Goal: Information Seeking & Learning: Learn about a topic

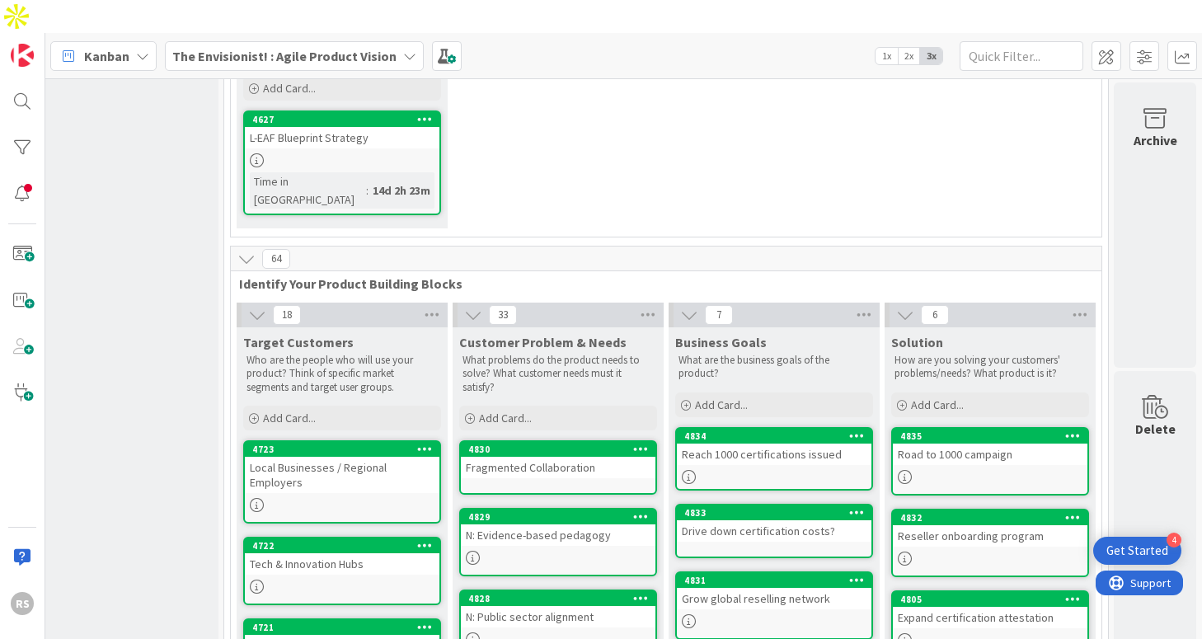
scroll to position [0, 260]
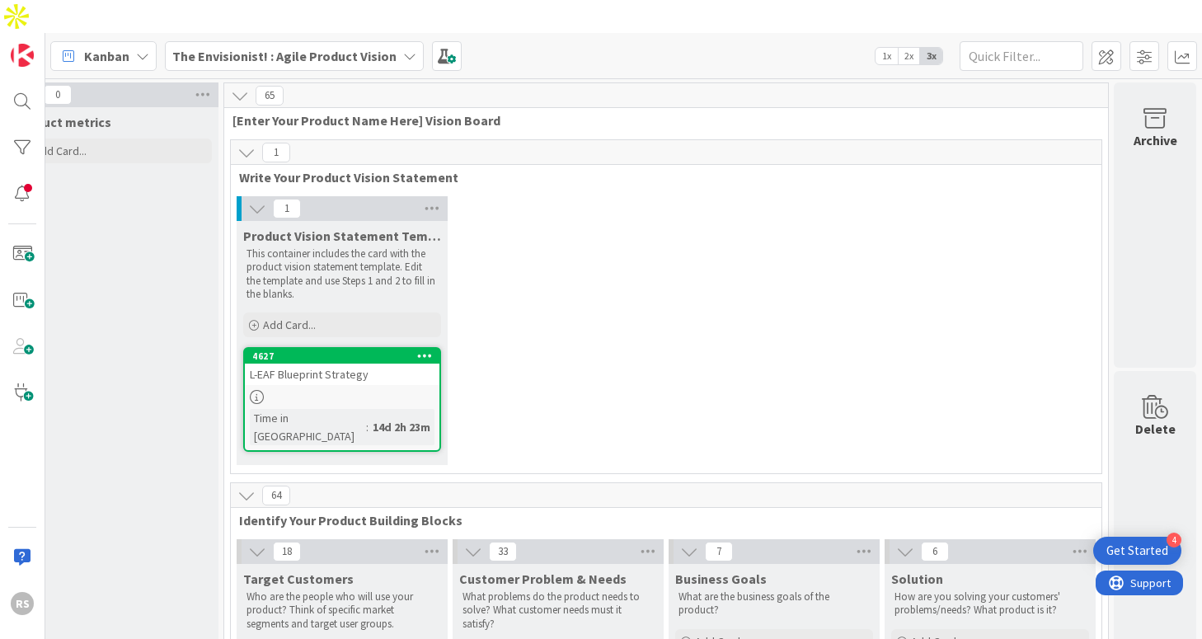
click at [882, 48] on span "1x" at bounding box center [887, 56] width 22 height 16
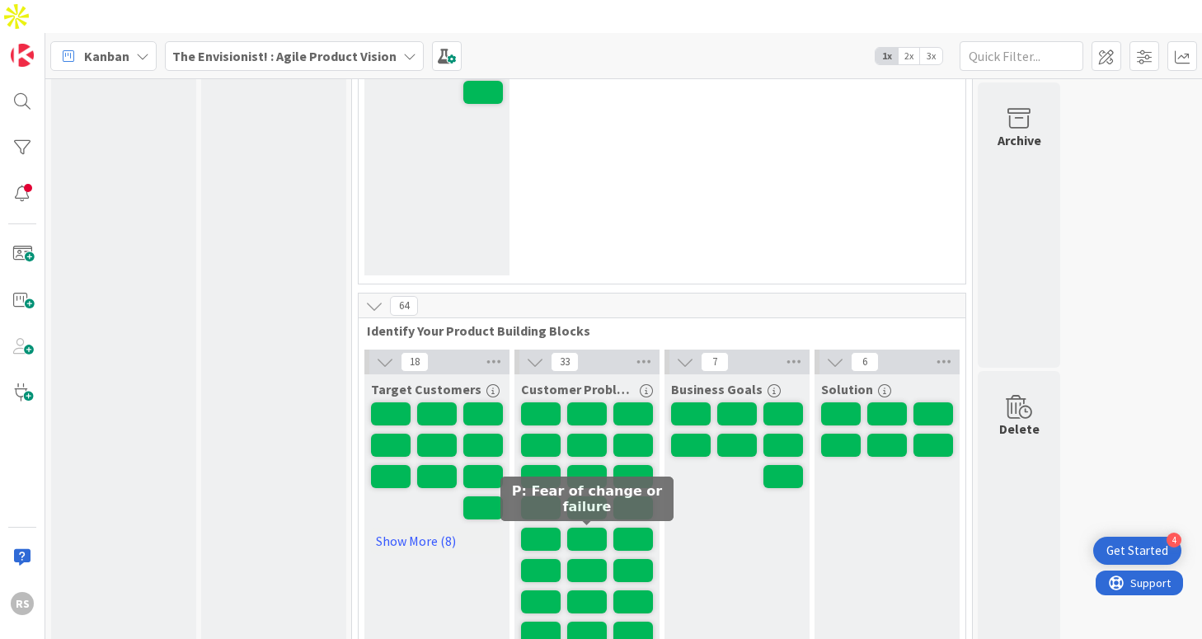
scroll to position [0, 0]
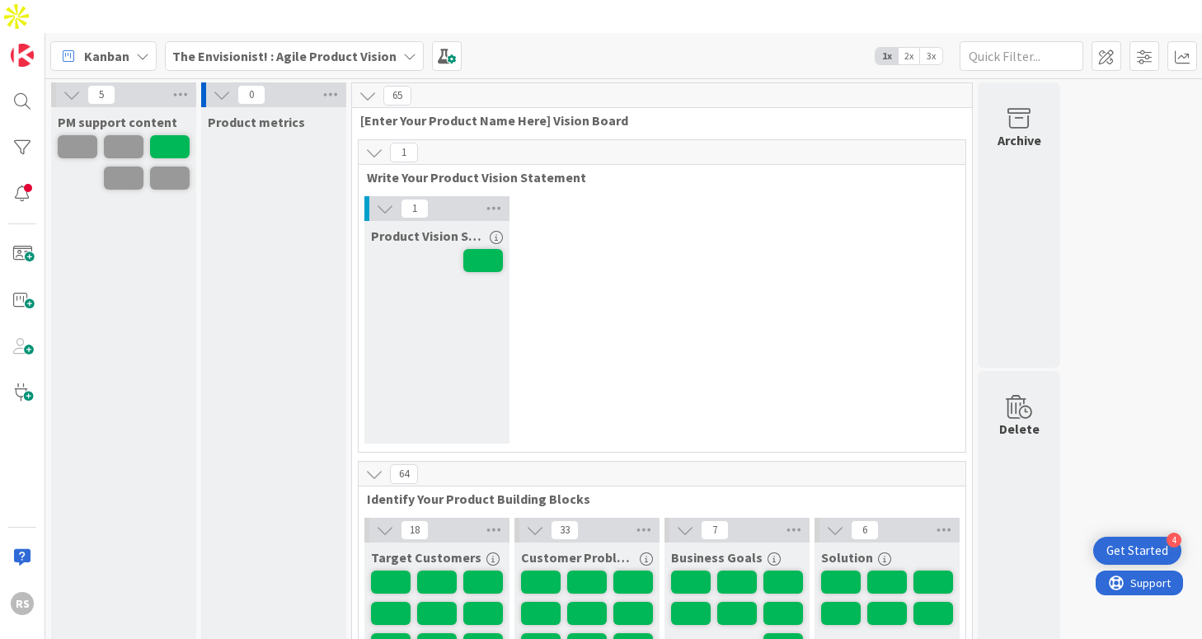
click at [899, 48] on span "2x" at bounding box center [909, 56] width 22 height 16
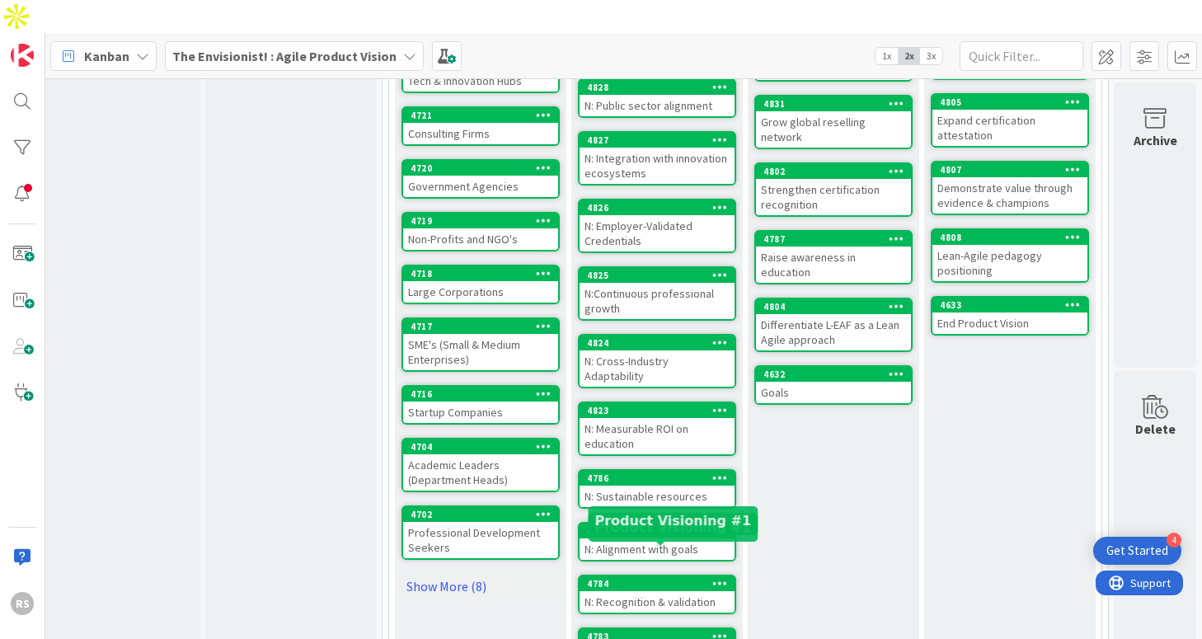
scroll to position [0, 22]
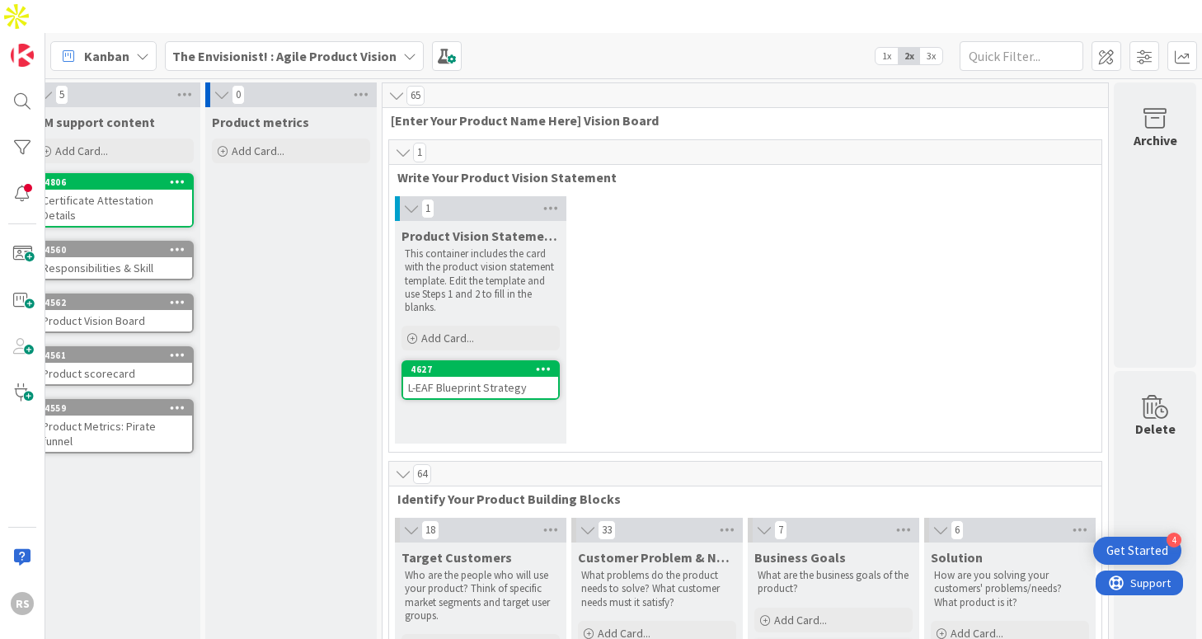
click at [937, 48] on span "3x" at bounding box center [931, 56] width 22 height 16
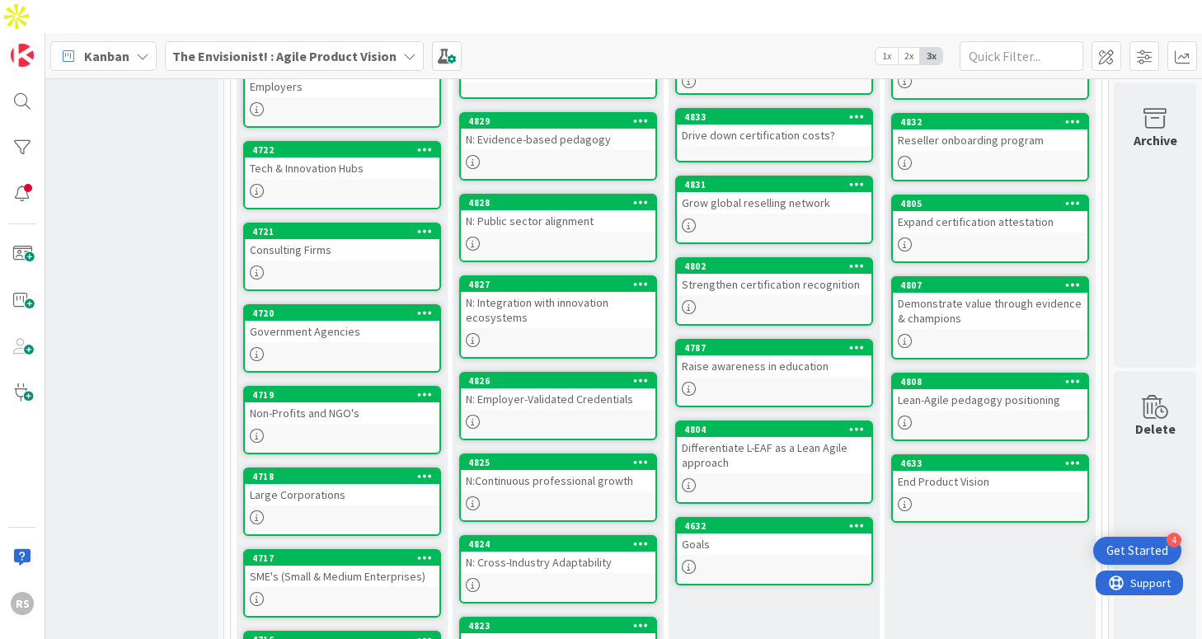
scroll to position [0, 260]
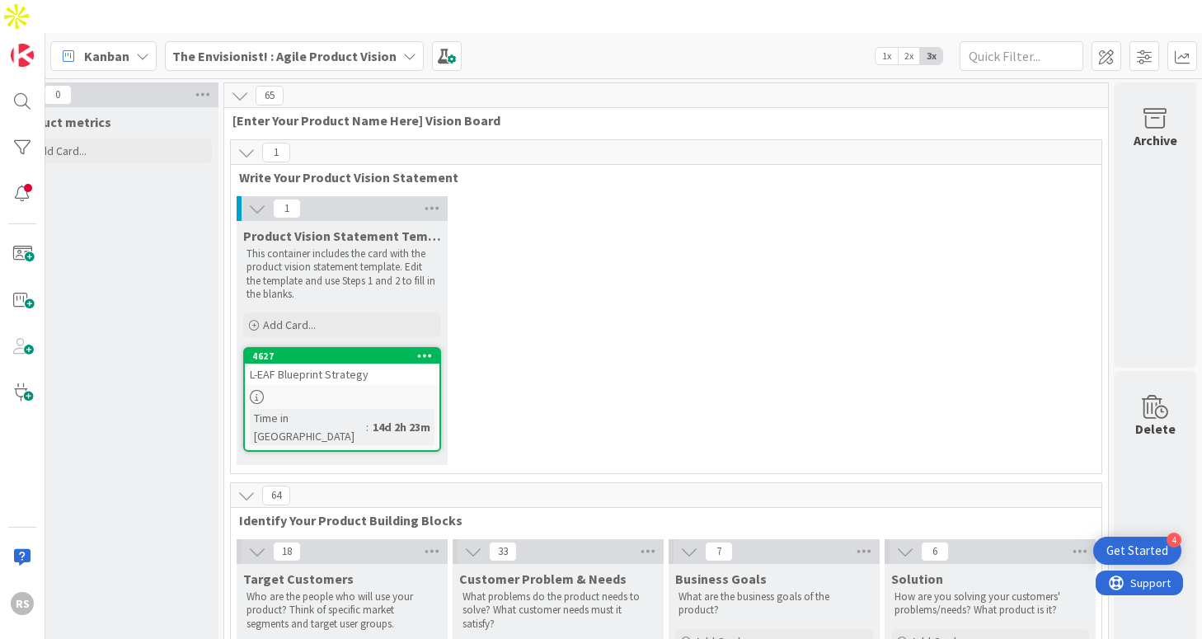
click at [403, 49] on icon at bounding box center [409, 55] width 13 height 13
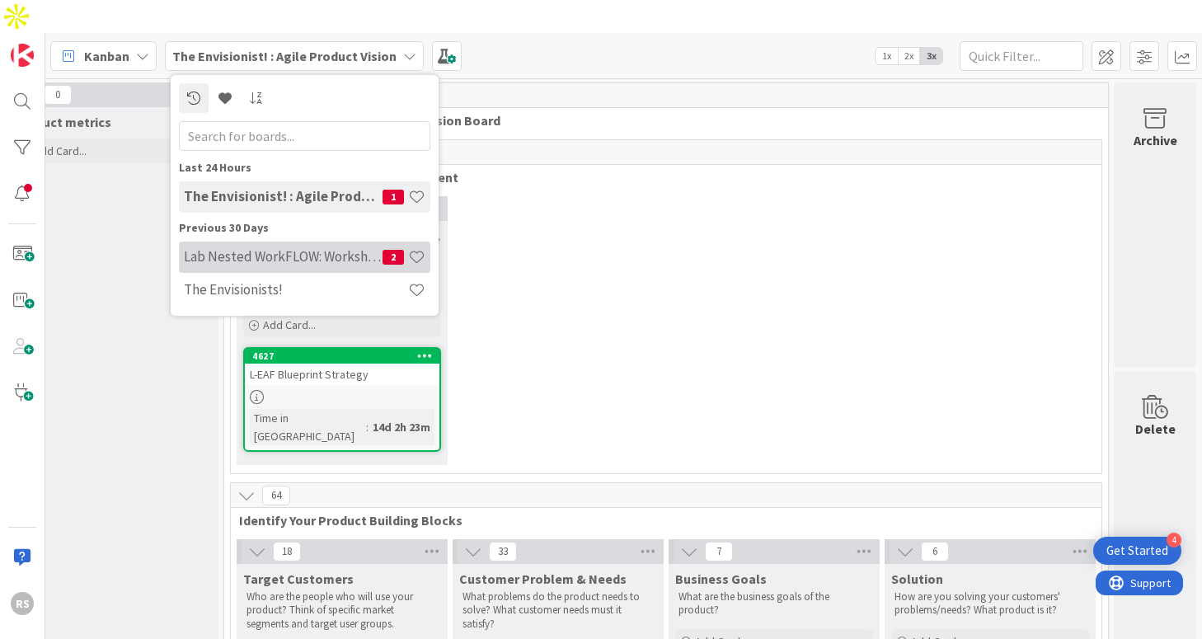
click at [339, 242] on div "Lab Nested WorkFLOW: Workshop 2" at bounding box center [305, 257] width 252 height 31
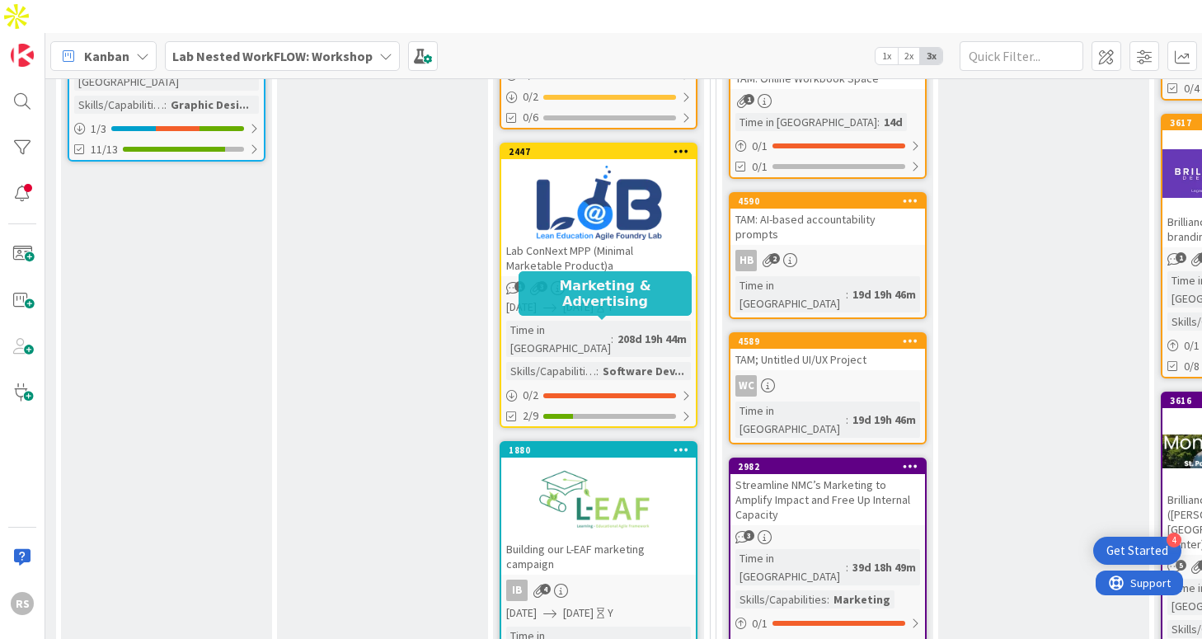
scroll to position [1228, 868]
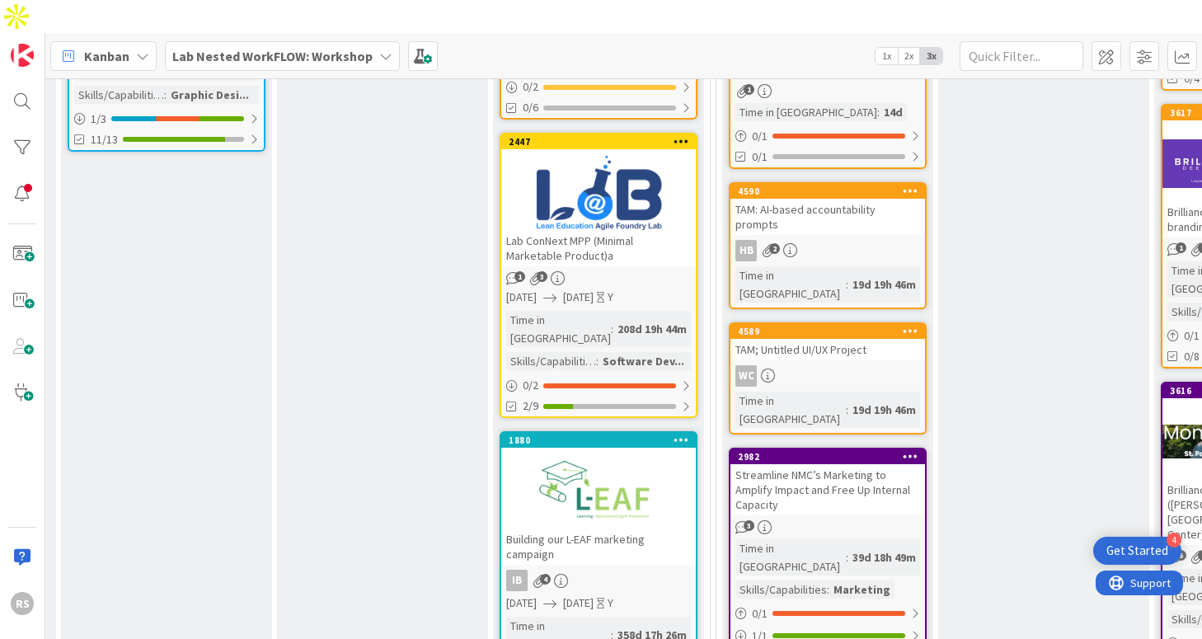
click at [565, 454] on div at bounding box center [598, 491] width 195 height 74
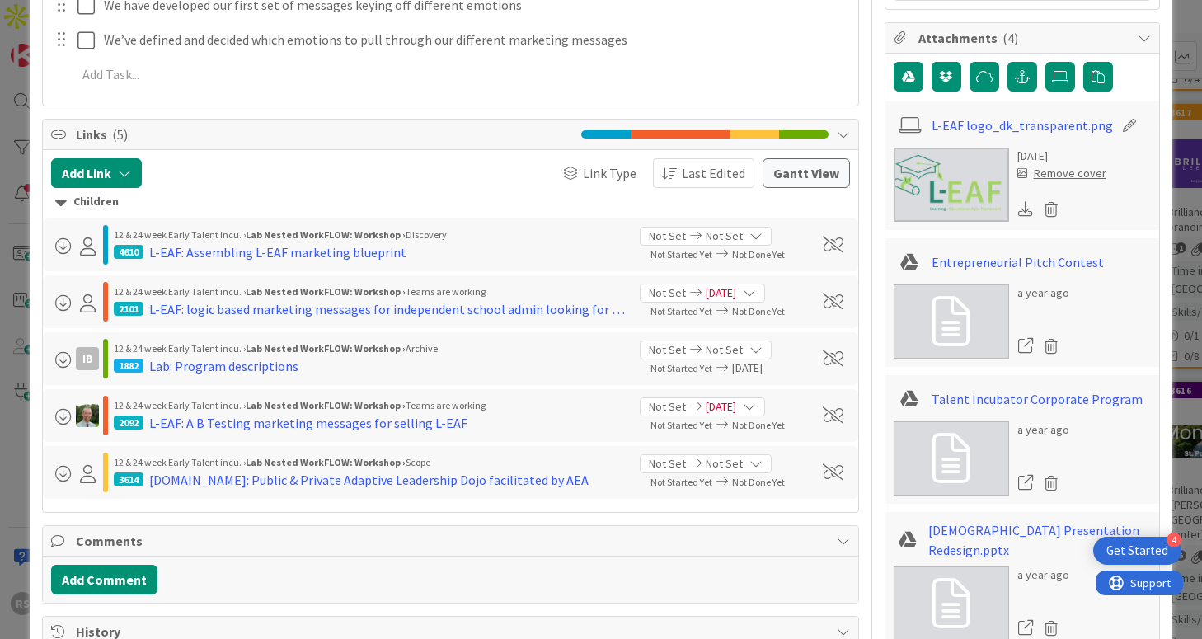
scroll to position [648, 0]
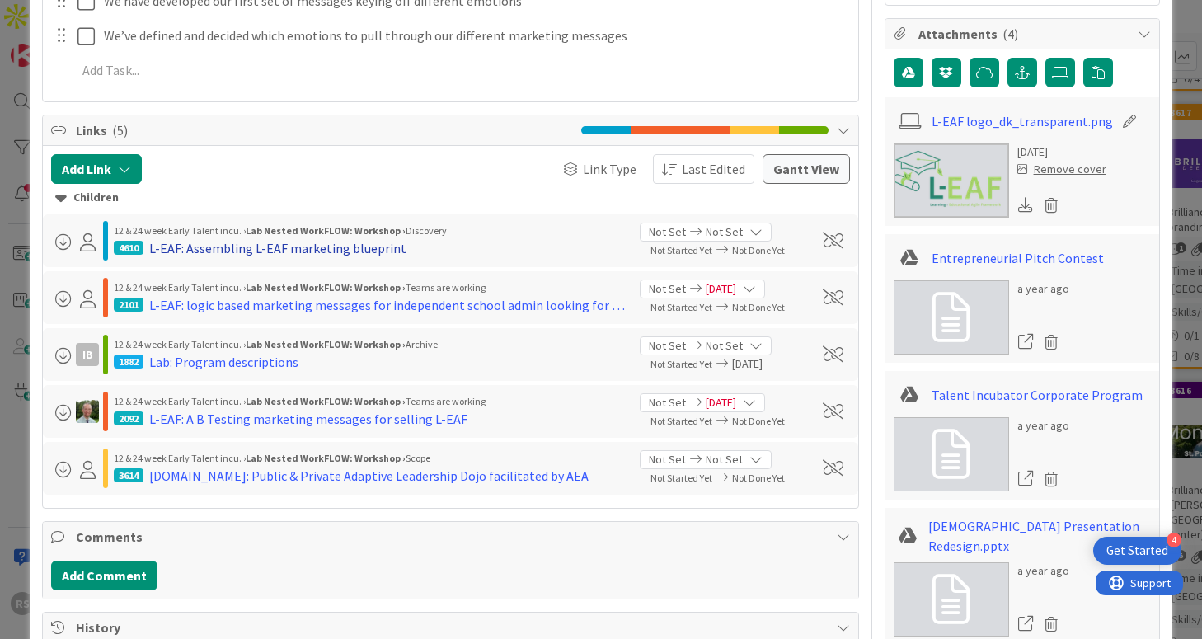
click at [319, 247] on div "L-EAF: Assembling L-EAF marketing blueprint" at bounding box center [277, 248] width 257 height 20
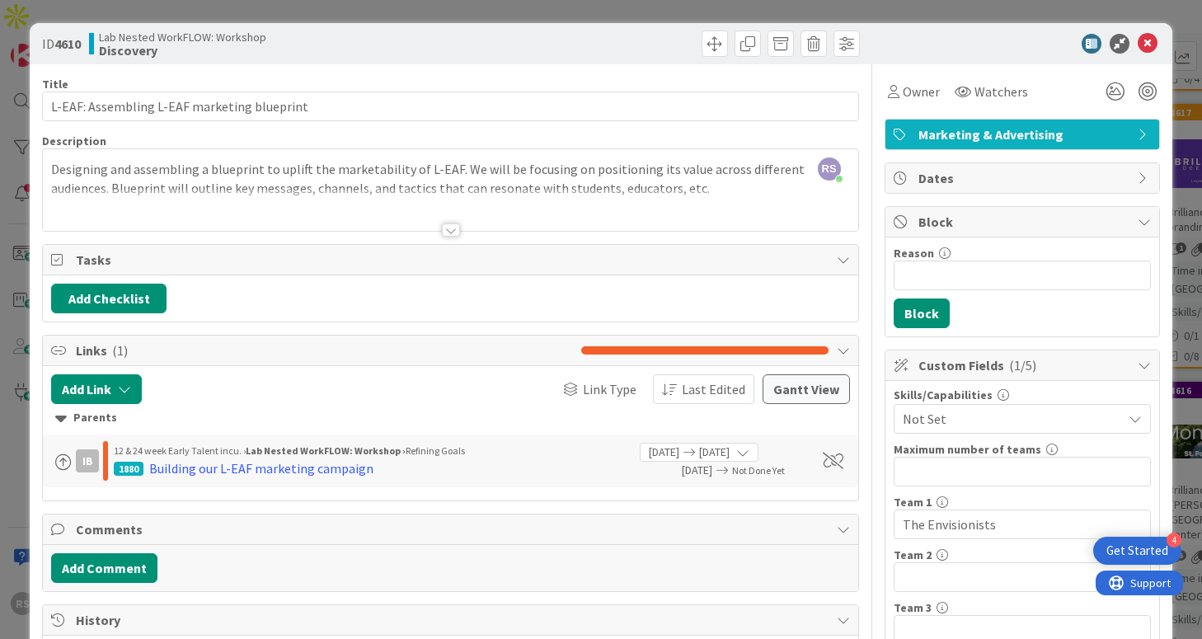
click at [452, 228] on div at bounding box center [451, 230] width 18 height 13
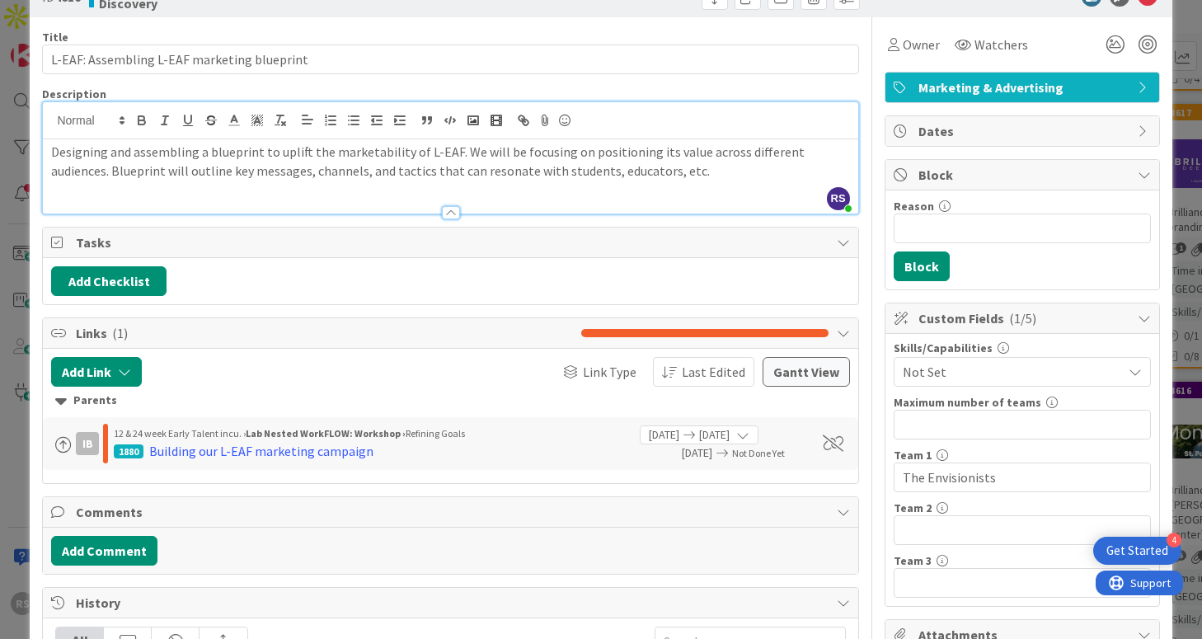
scroll to position [48, 0]
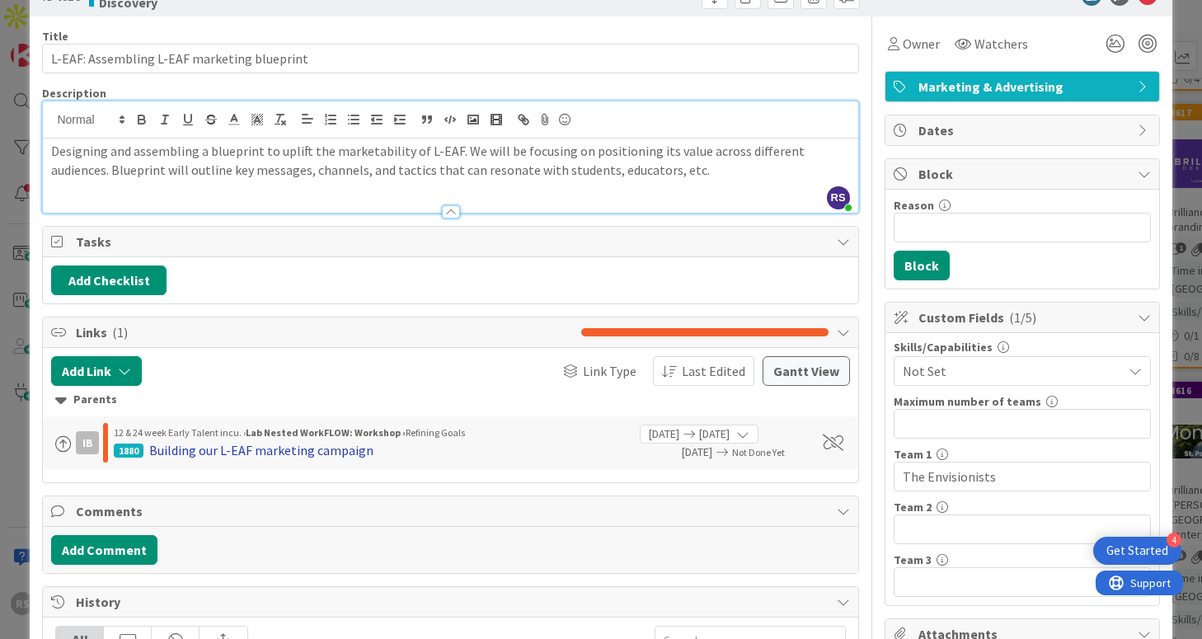
click at [197, 451] on div "Building our L-EAF marketing campaign" at bounding box center [261, 450] width 224 height 20
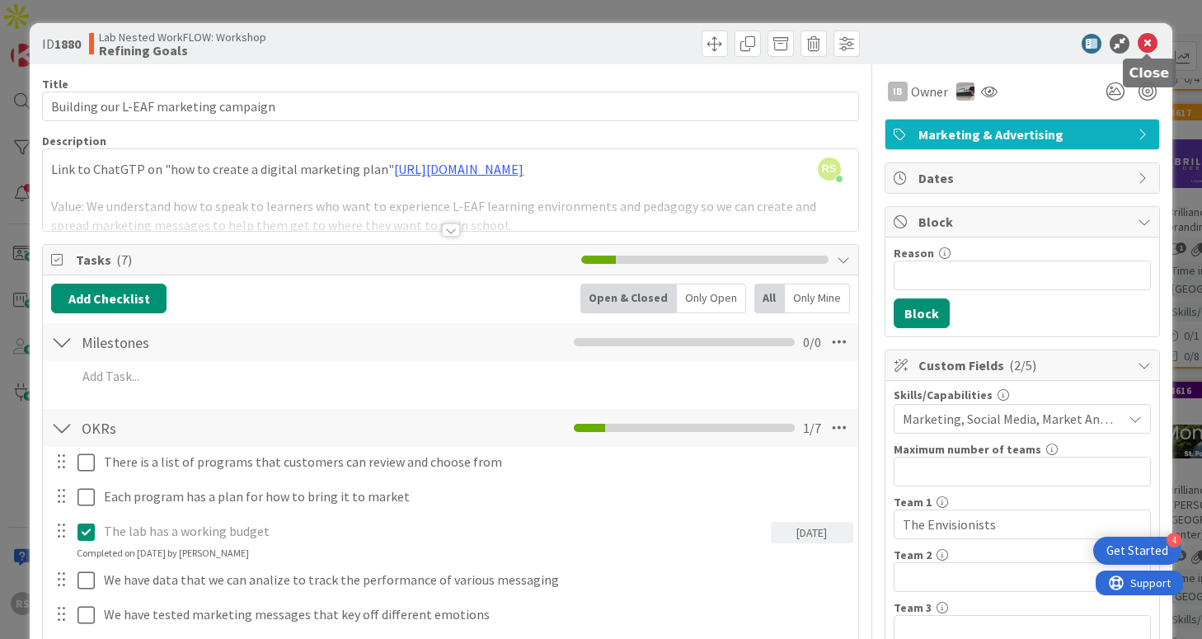
click at [1152, 40] on icon at bounding box center [1148, 44] width 20 height 20
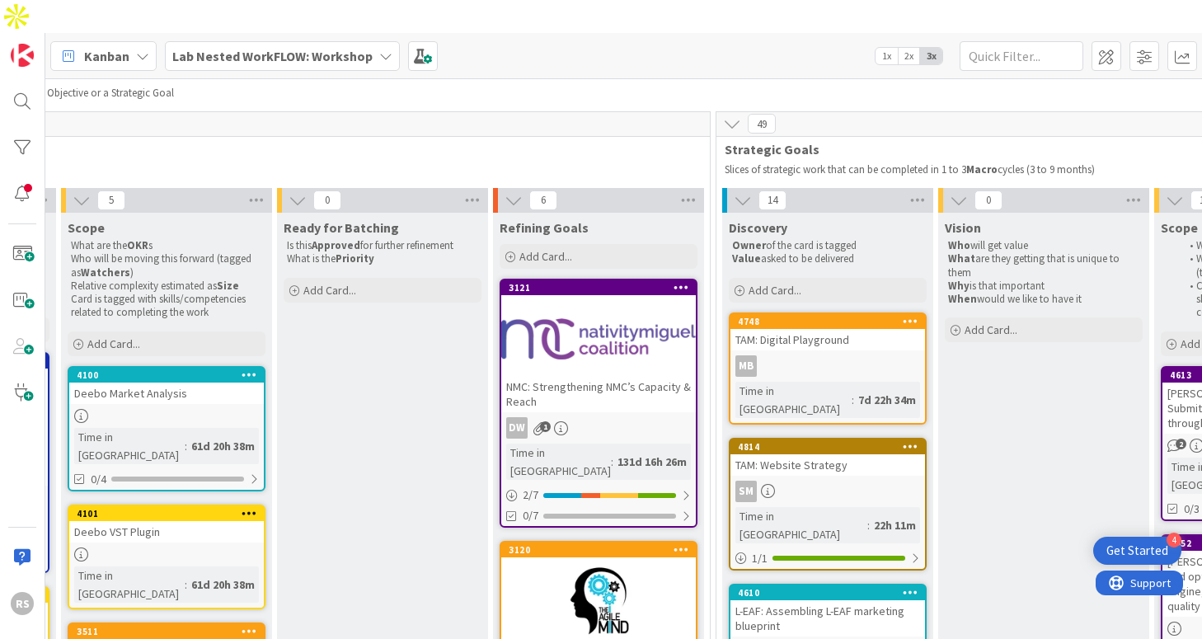
scroll to position [91, 868]
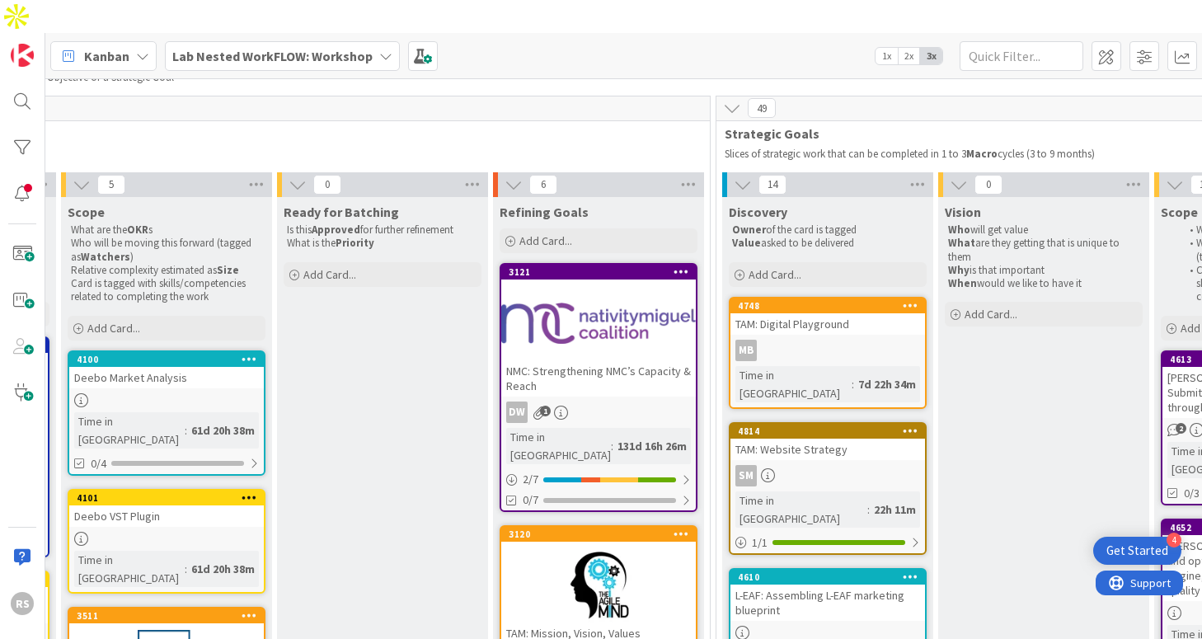
click at [320, 48] on b "Lab Nested WorkFLOW: Workshop" at bounding box center [272, 56] width 200 height 16
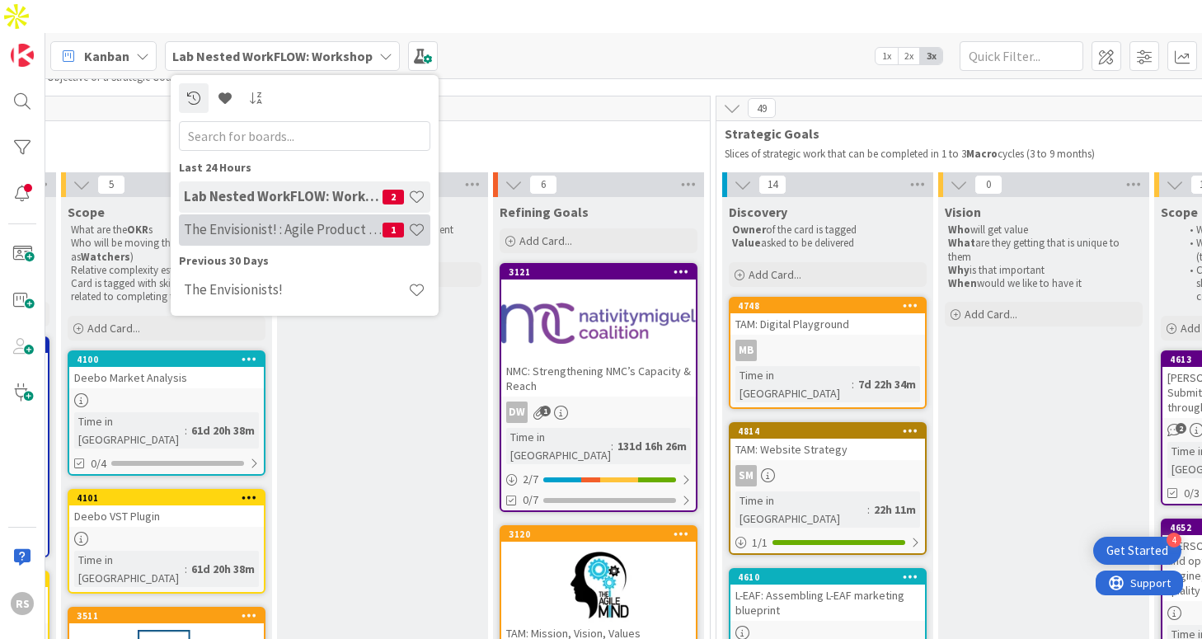
click at [312, 221] on h4 "The Envisionist! : Agile Product Vision" at bounding box center [283, 229] width 199 height 16
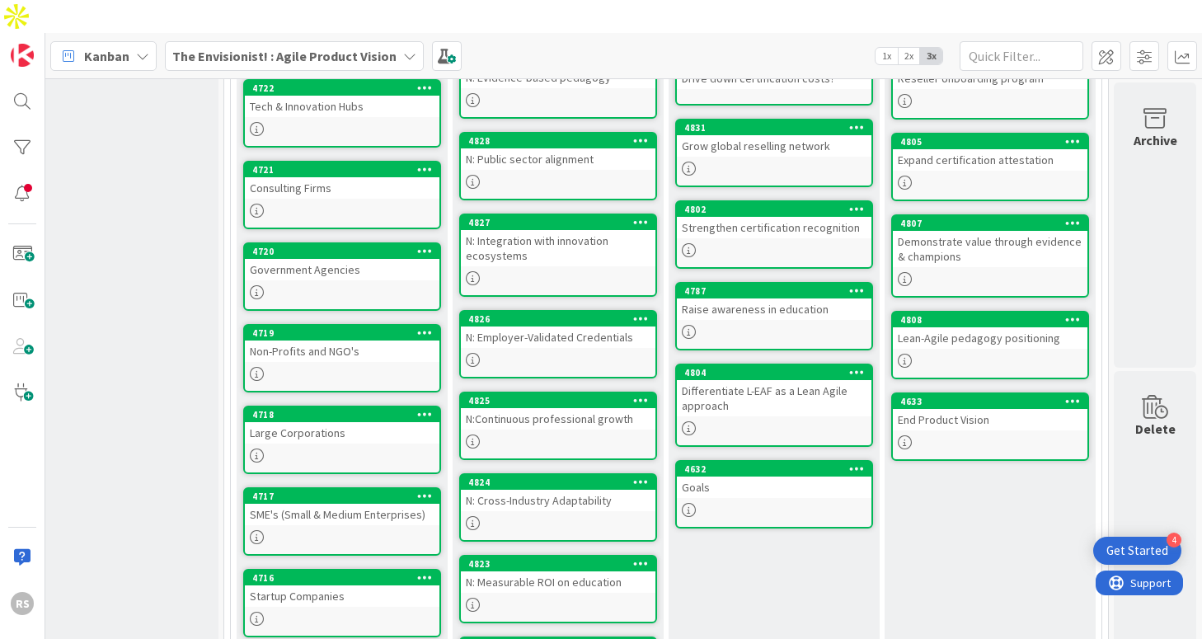
scroll to position [487, 260]
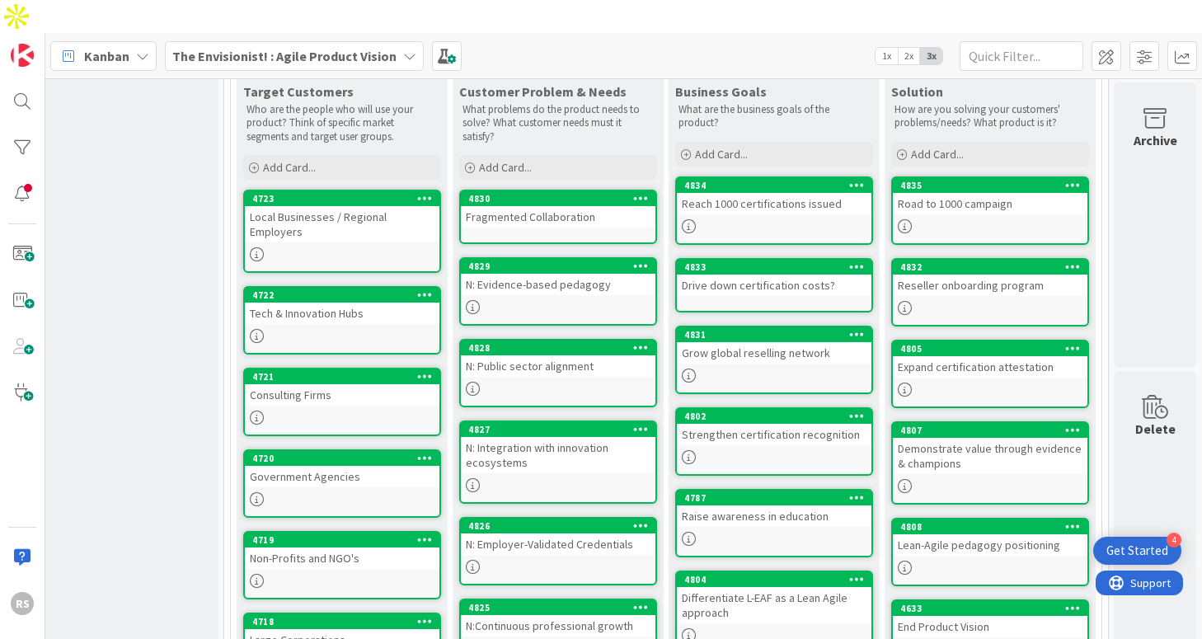
click at [955, 340] on link "4805 Expand certification attestation" at bounding box center [991, 374] width 198 height 68
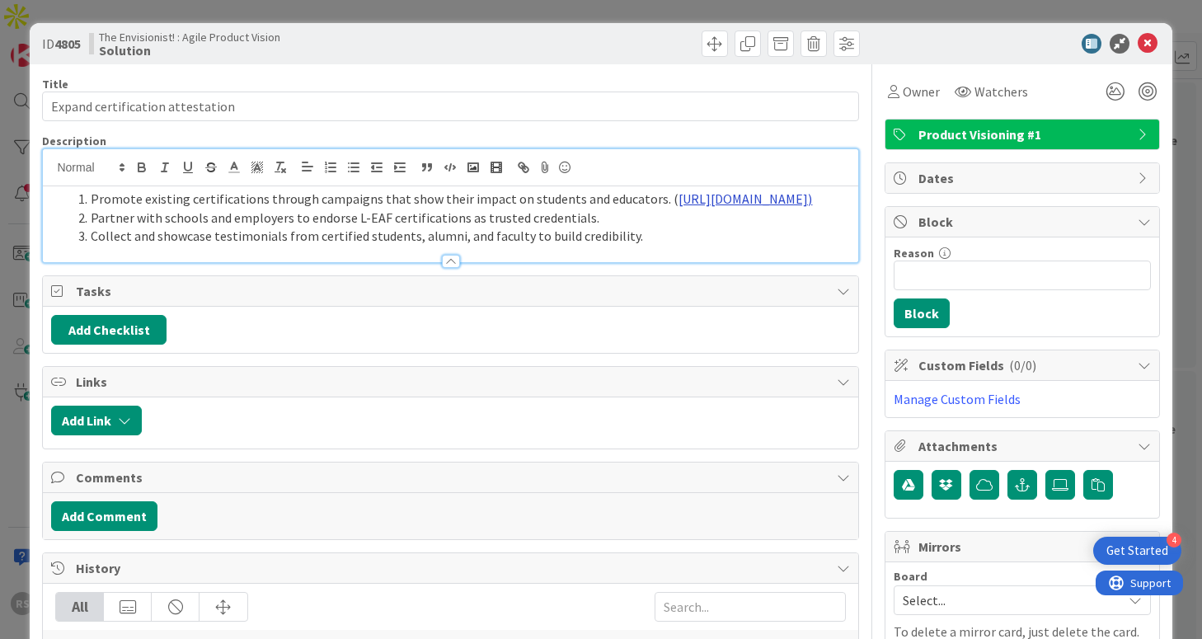
click at [710, 167] on div "Promote existing certifications through campaigns that show their impact on stu…" at bounding box center [450, 205] width 815 height 113
click at [477, 250] on link "[URL][DOMAIN_NAME])" at bounding box center [428, 249] width 117 height 21
click at [678, 228] on li "Partner with schools and employers to endorse L-EAF certifications as trusted c…" at bounding box center [460, 218] width 779 height 19
click at [679, 200] on link "[URL][DOMAIN_NAME])" at bounding box center [746, 199] width 134 height 16
click at [457, 247] on link "[URL][DOMAIN_NAME])" at bounding box center [428, 249] width 117 height 21
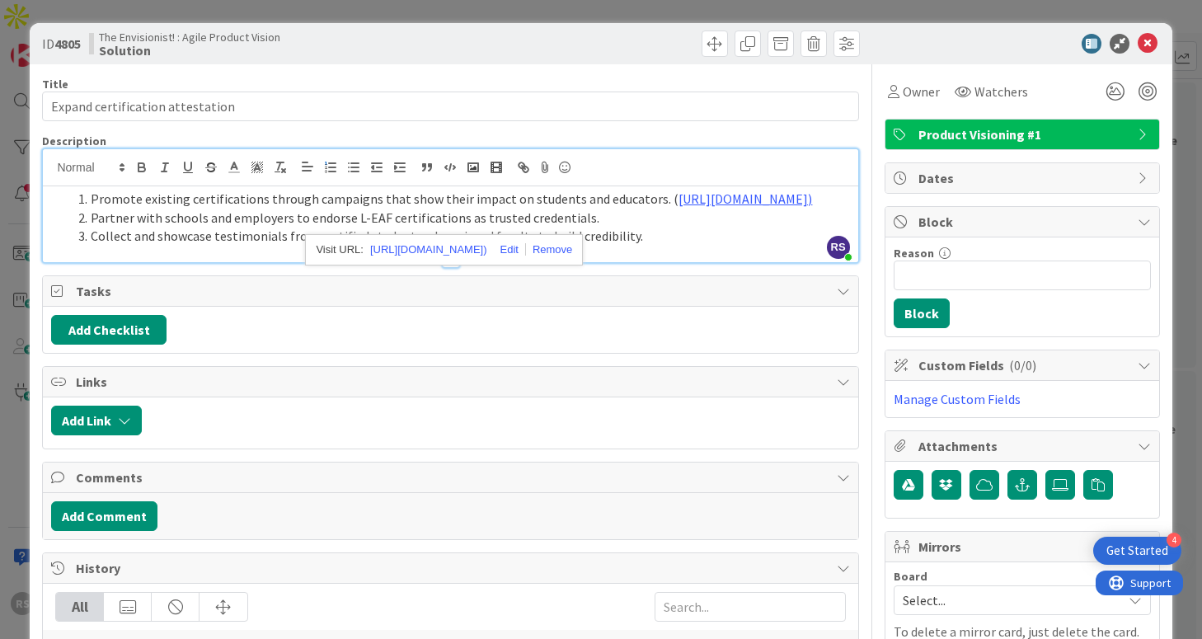
scroll to position [115, 0]
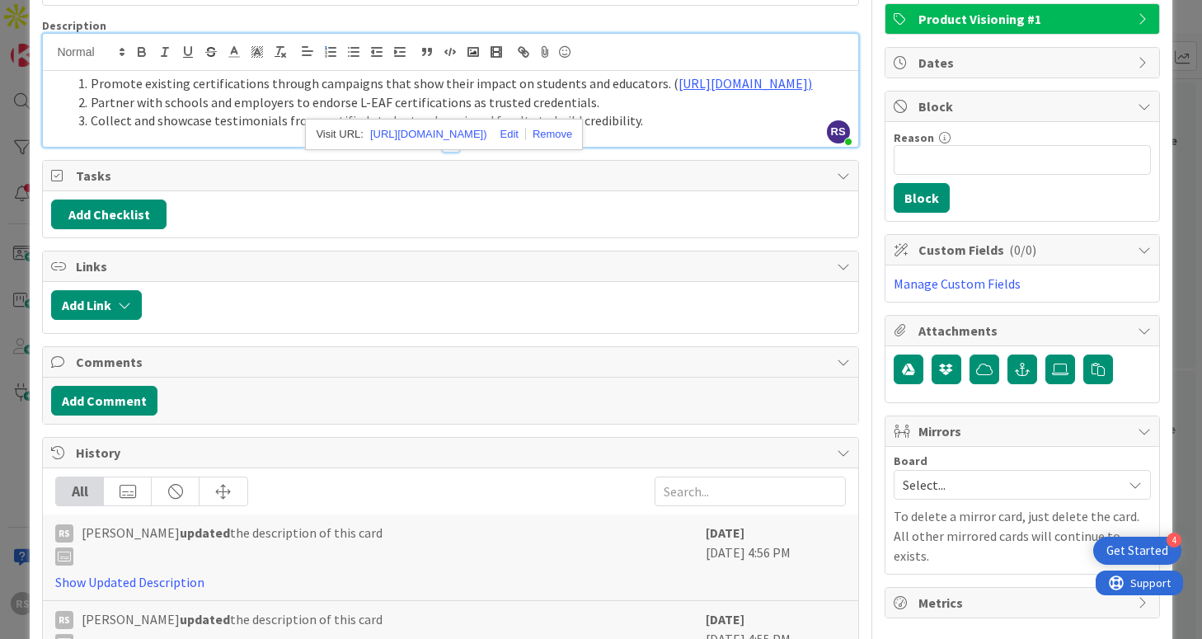
click at [573, 229] on div "Add Checklist" at bounding box center [450, 215] width 798 height 30
click at [679, 92] on link "[URL][DOMAIN_NAME])" at bounding box center [746, 83] width 134 height 16
click at [157, 93] on li "Promote existing certifications through campaigns that show their impact on stu…" at bounding box center [460, 83] width 779 height 19
click at [679, 92] on link "[URL][DOMAIN_NAME]" at bounding box center [743, 83] width 129 height 16
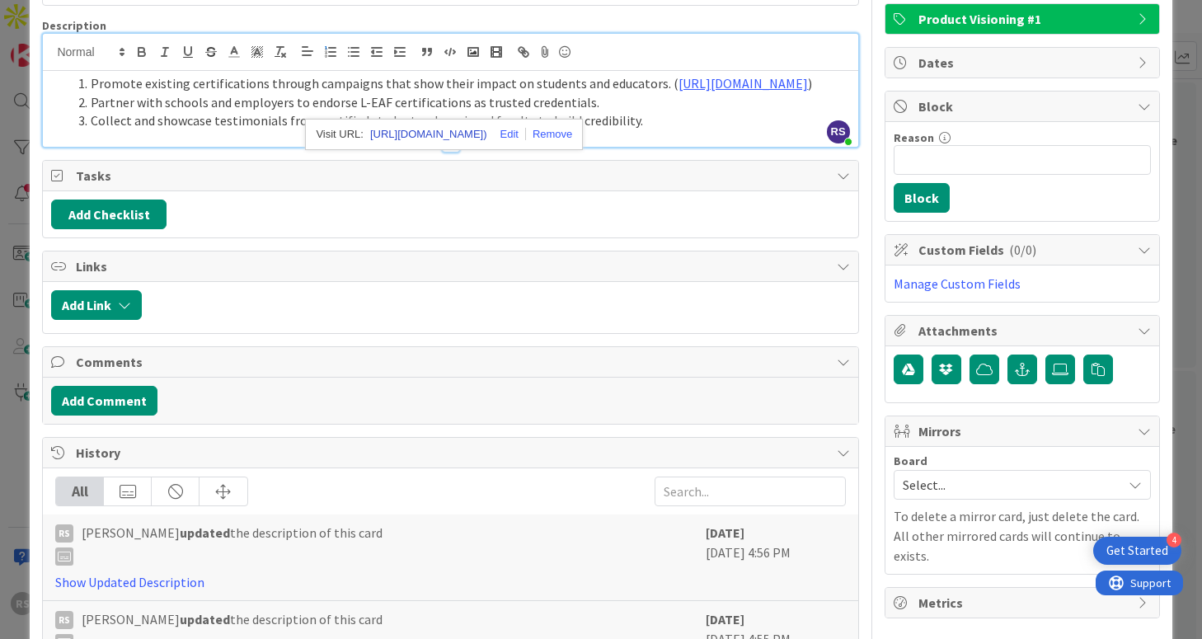
click at [393, 131] on link "[URL][DOMAIN_NAME])" at bounding box center [428, 134] width 117 height 21
click at [153, 93] on li "Promote existing certifications through campaigns that show their impact on stu…" at bounding box center [460, 83] width 779 height 19
click at [679, 92] on link "[URL][DOMAIN_NAME]" at bounding box center [743, 83] width 129 height 16
click at [468, 142] on link "[URL][DOMAIN_NAME])" at bounding box center [428, 134] width 117 height 21
